Goal: Complete application form

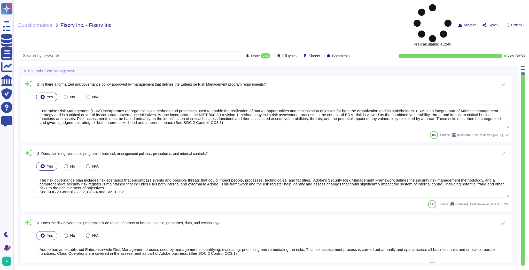
type textarea "Enterprise Risk Management (ERM) incorporates an organization’s methods and pro…"
type textarea "The risk governance plan includes risk scenarios that encompass events and poss…"
type textarea "Adobe has an established Enterprise-wide Risk Management process used by manage…"
type textarea "Adobe has a comprehensive technology risk management strategy that is well-esta…"
type textarea "The risk governance plan is approved by senior management and/or the board of d…"
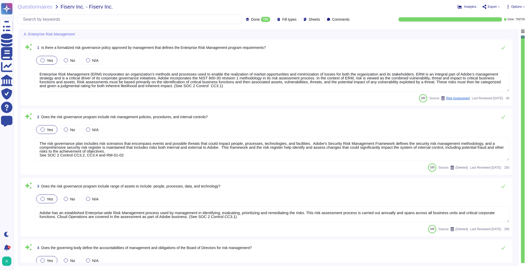
type textarea "Lorem ipsumdol sitametco ad elitsedd e tempori utlabore etdolorem aliquaen ad m…"
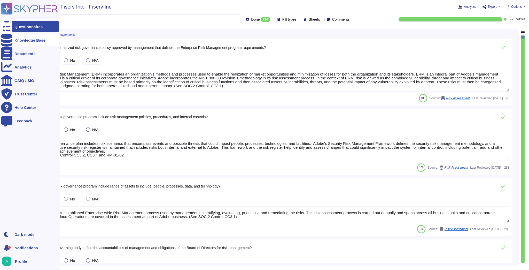
click at [8, 38] on icon at bounding box center [6, 40] width 11 height 13
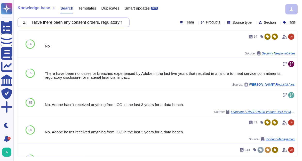
click at [99, 22] on input "2. Have there been any consent orders, regulatory findings or financial penalti…" at bounding box center [72, 22] width 104 height 9
paste input "3. Have any Adobe executives ever been subject to regulatory, criminal, or civi…"
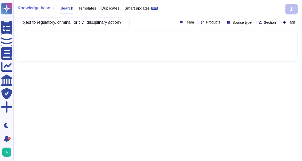
type input "3. Have any Adobe executives ever been subject to regulatory, criminal, or civi…"
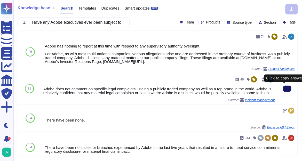
click at [288, 89] on icon at bounding box center [288, 89] width 0 height 0
